Goal: Navigation & Orientation: Find specific page/section

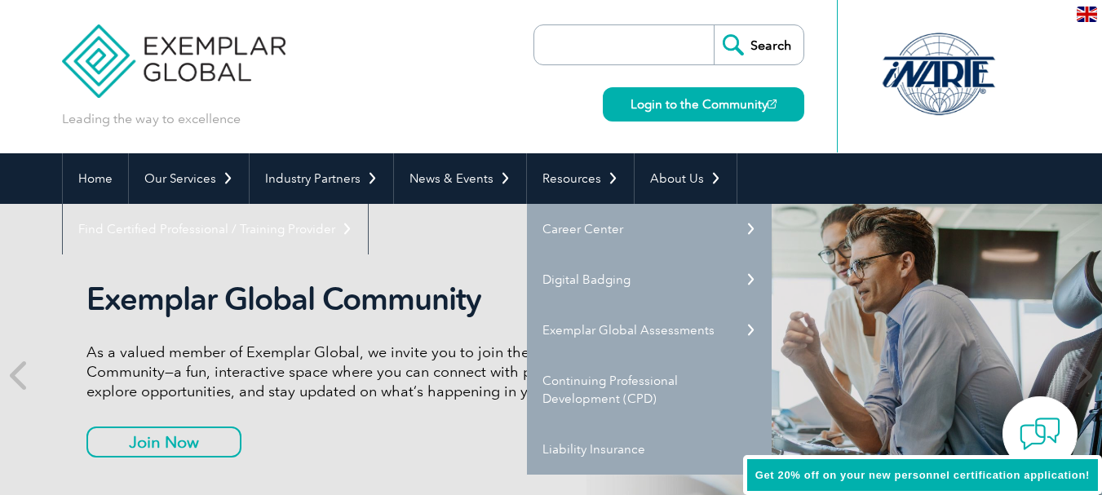
click at [647, 172] on link "About Us" at bounding box center [685, 178] width 102 height 51
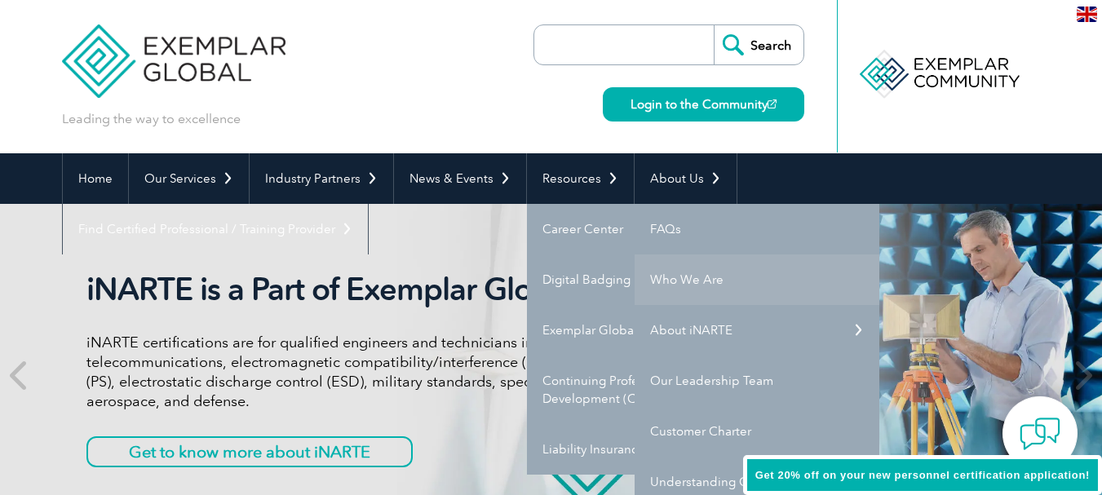
click at [672, 276] on link "Who We Are" at bounding box center [756, 279] width 245 height 51
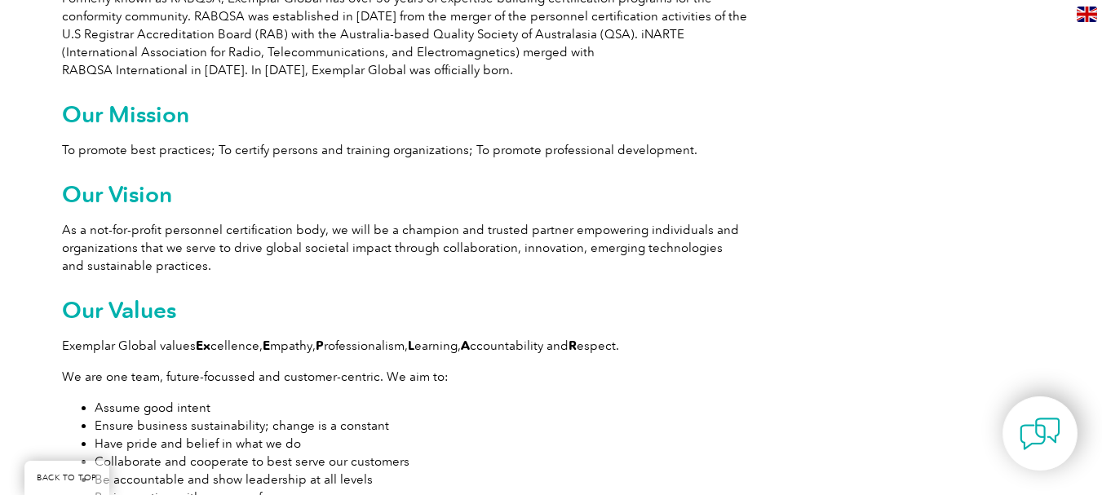
scroll to position [992, 0]
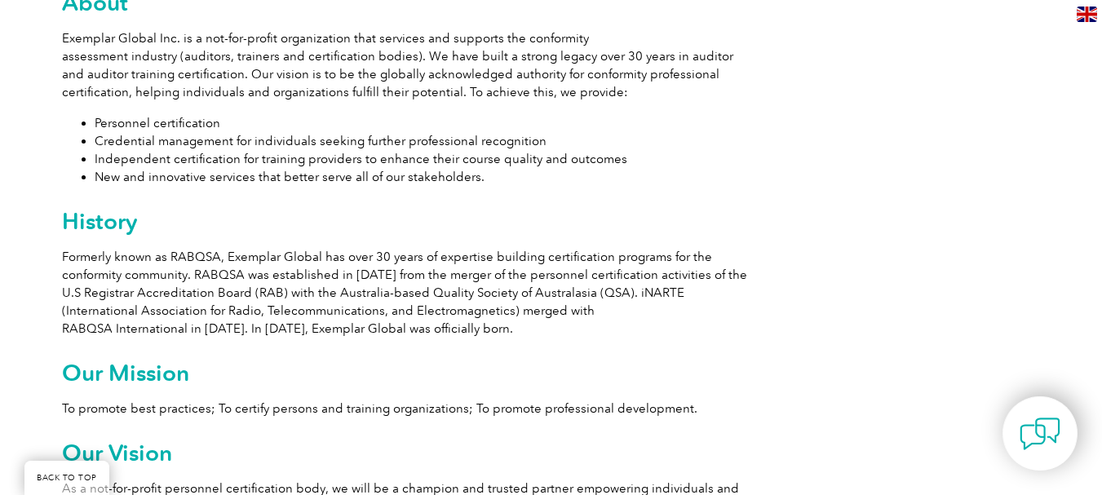
click at [1089, 14] on img at bounding box center [1086, 14] width 20 height 15
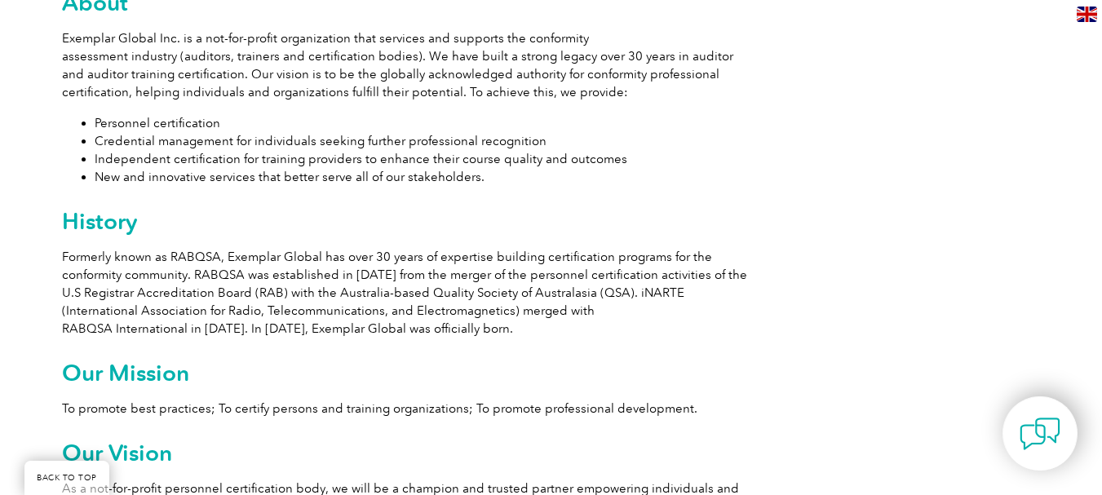
click at [1090, 12] on img at bounding box center [1086, 14] width 20 height 15
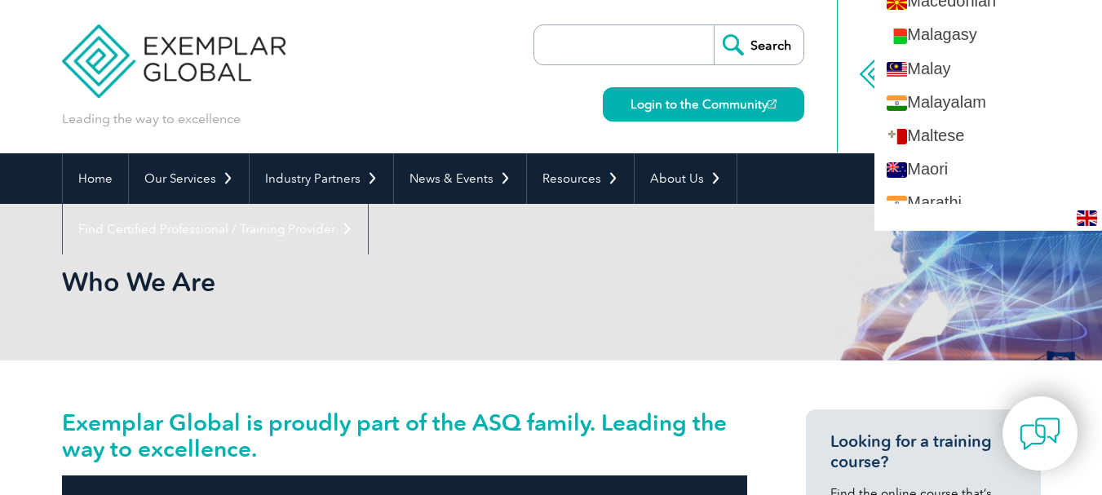
scroll to position [1967, 0]
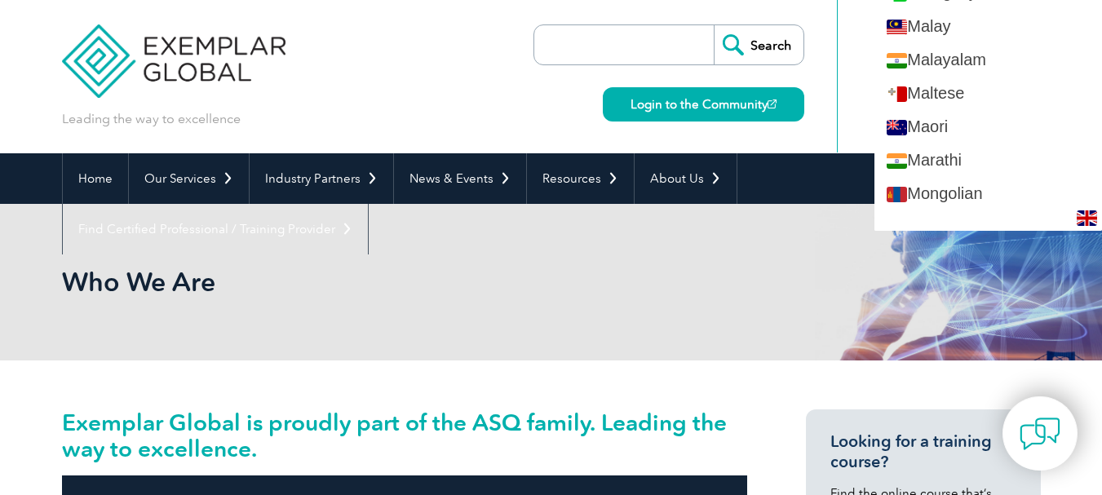
click at [439, 89] on div "Leading the way to excellence Search" at bounding box center [551, 76] width 978 height 153
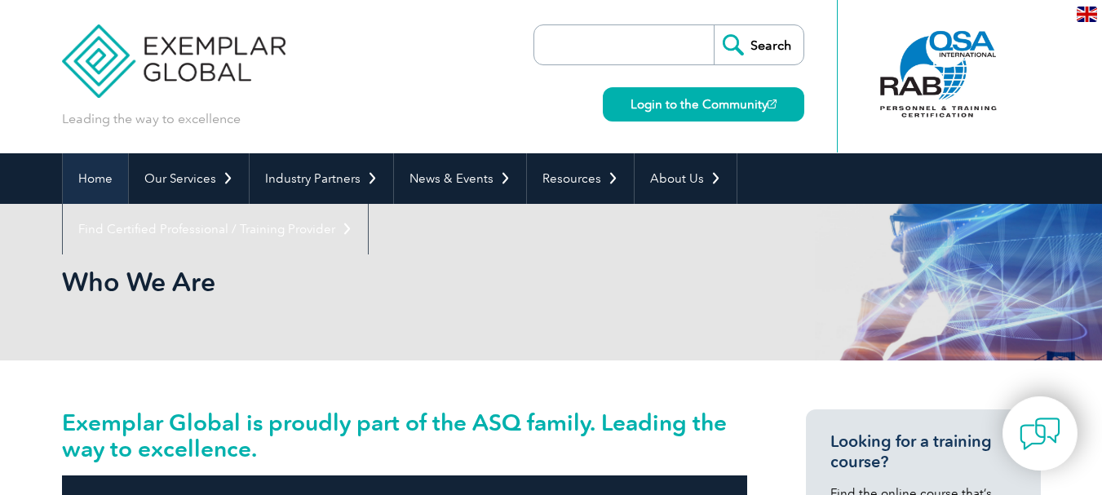
click at [92, 181] on link "Home" at bounding box center [95, 178] width 65 height 51
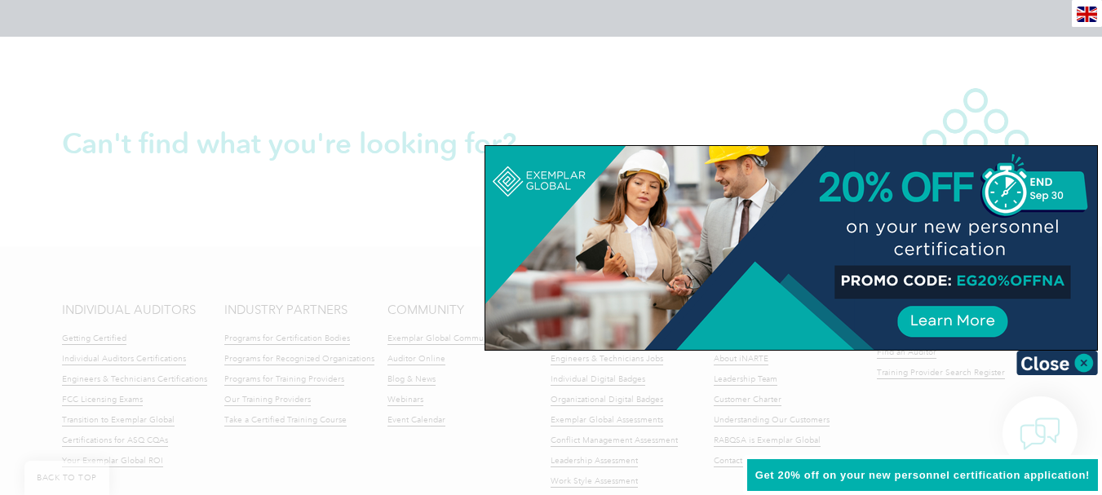
scroll to position [3972, 0]
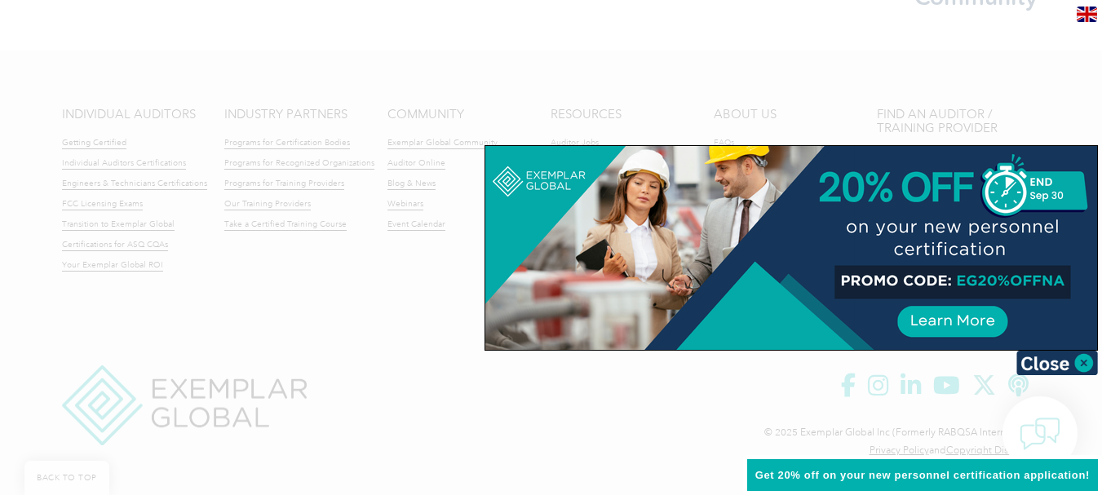
click at [1083, 364] on img at bounding box center [1057, 363] width 82 height 24
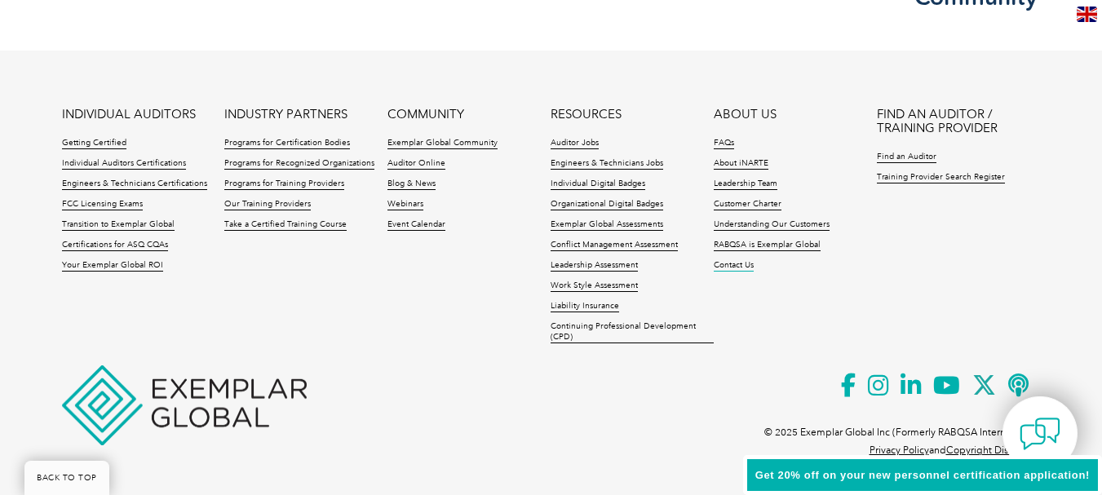
click at [738, 264] on link "Contact Us" at bounding box center [733, 265] width 40 height 11
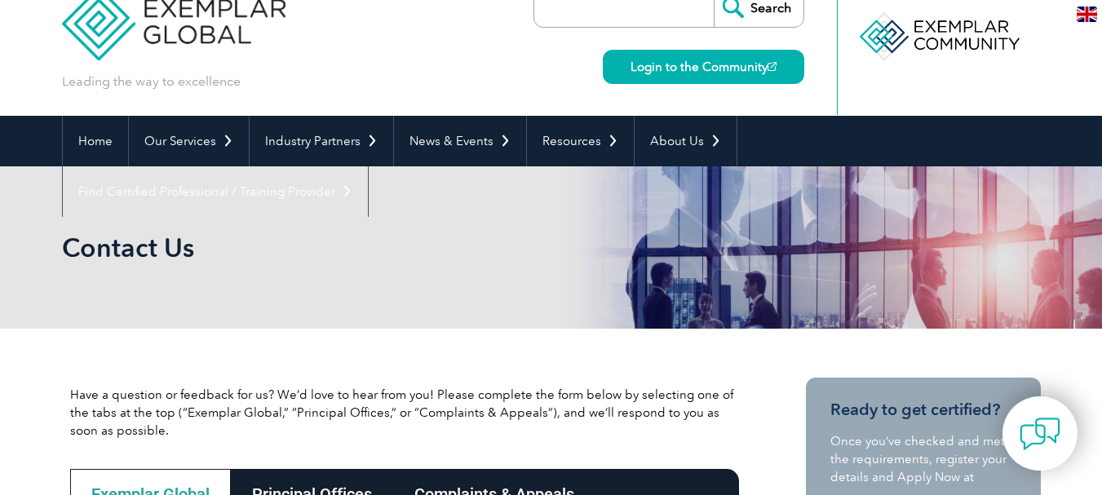
scroll to position [27, 0]
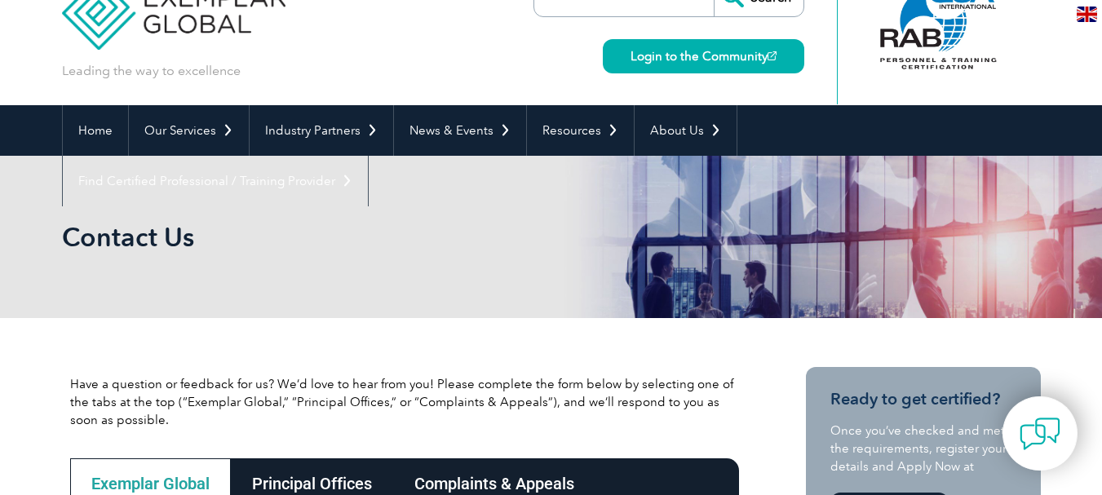
scroll to position [0, 0]
